Goal: Transaction & Acquisition: Download file/media

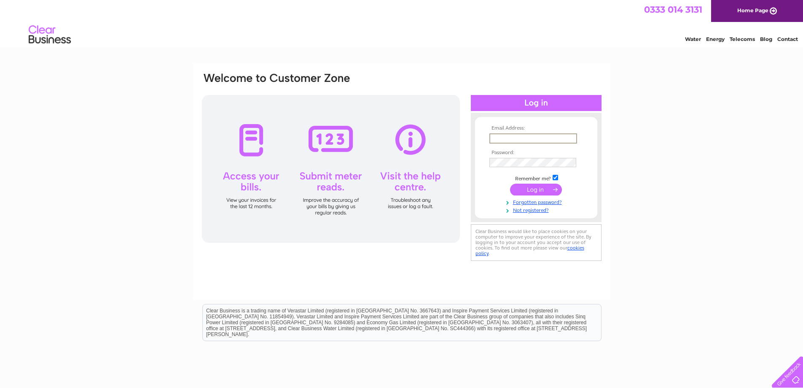
click at [525, 141] on input "text" at bounding box center [534, 138] width 88 height 10
type input "finance@anahproject.com"
click at [510, 183] on input "submit" at bounding box center [536, 189] width 52 height 12
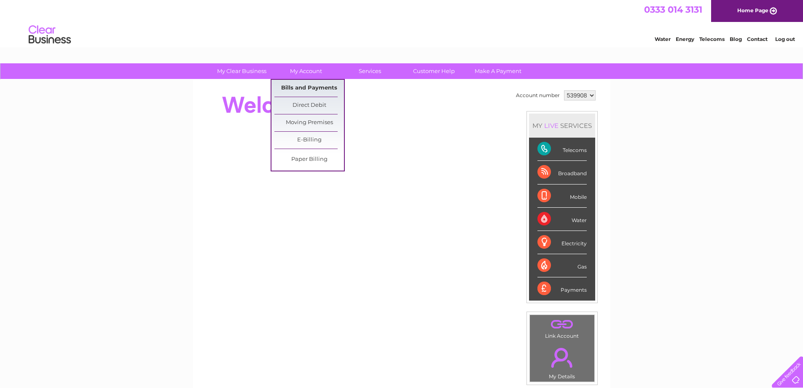
click at [311, 86] on link "Bills and Payments" at bounding box center [310, 88] width 70 height 17
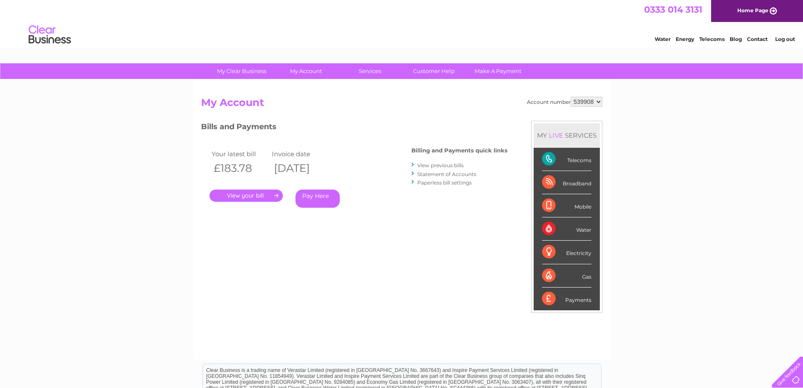
click at [447, 164] on link "View previous bills" at bounding box center [440, 165] width 46 height 6
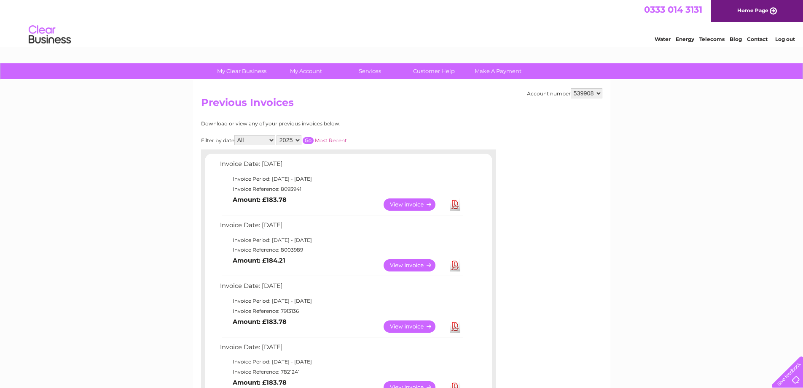
click at [454, 267] on link "Download" at bounding box center [455, 265] width 11 height 12
click at [454, 200] on link "Download" at bounding box center [455, 204] width 11 height 12
click at [454, 208] on link "Download" at bounding box center [455, 204] width 11 height 12
